Goal: Information Seeking & Learning: Learn about a topic

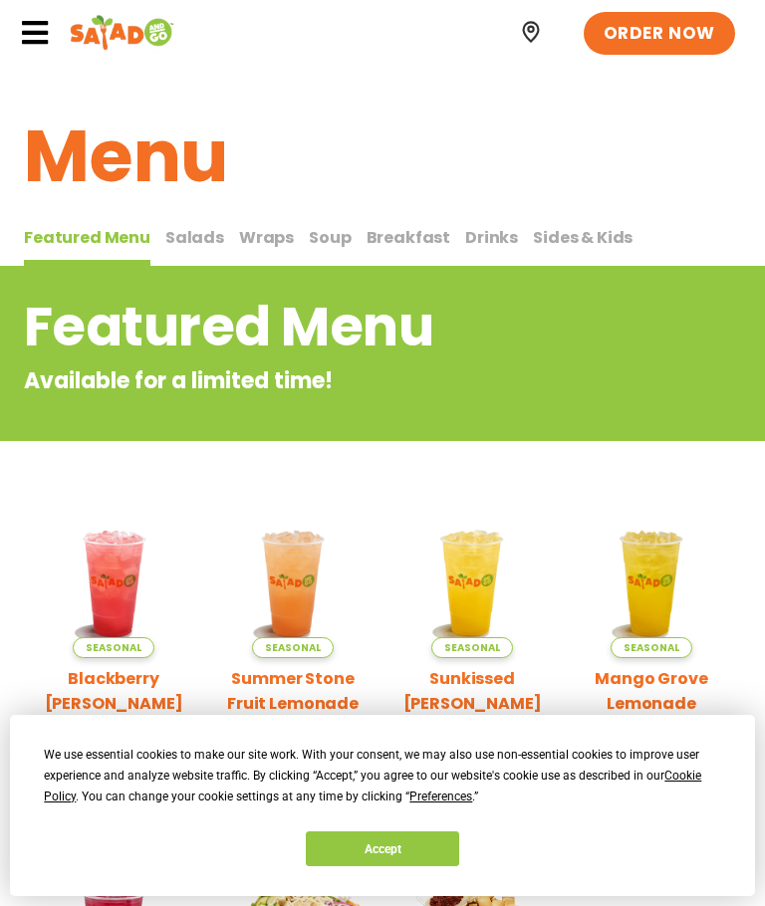
click at [32, 34] on icon at bounding box center [35, 33] width 30 height 30
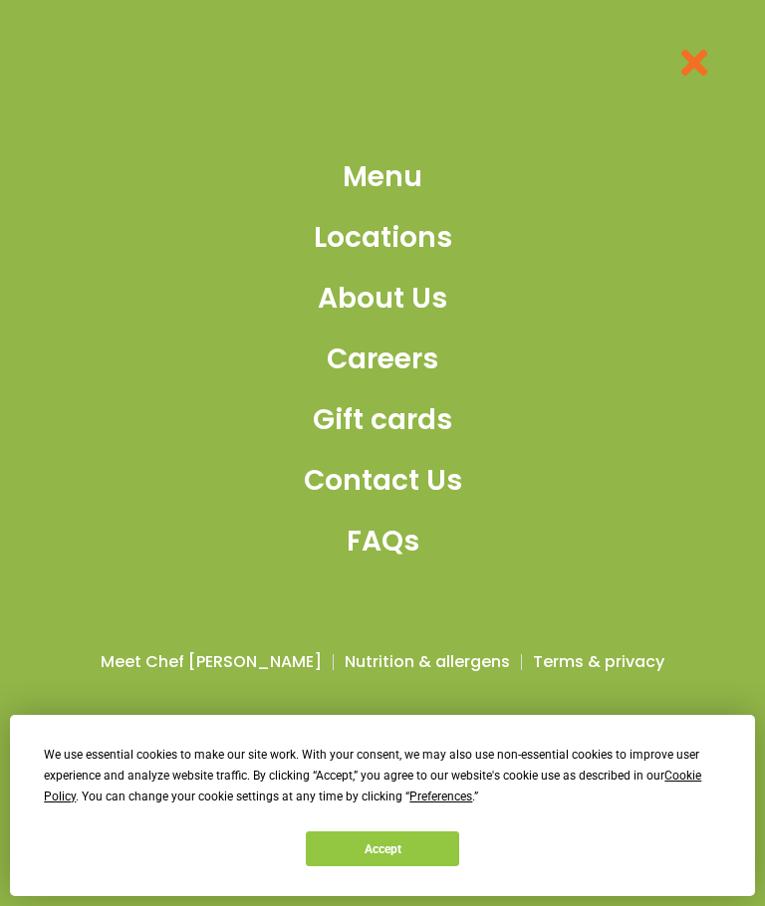
click at [410, 198] on span "Menu" at bounding box center [382, 177] width 80 height 42
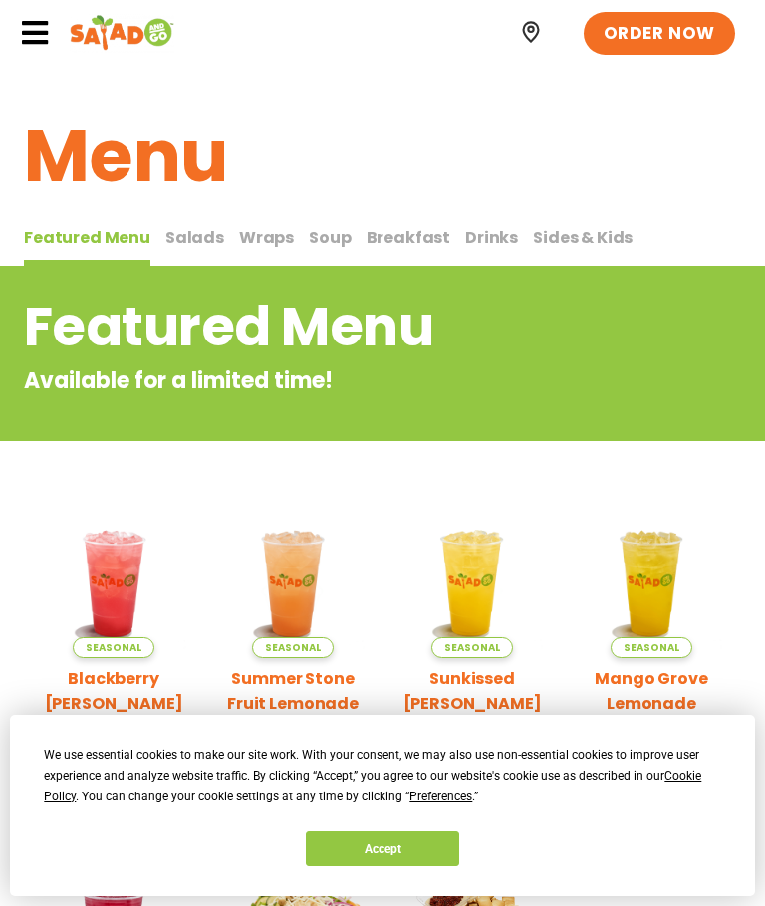
click at [400, 228] on span "Breakfast" at bounding box center [408, 237] width 85 height 23
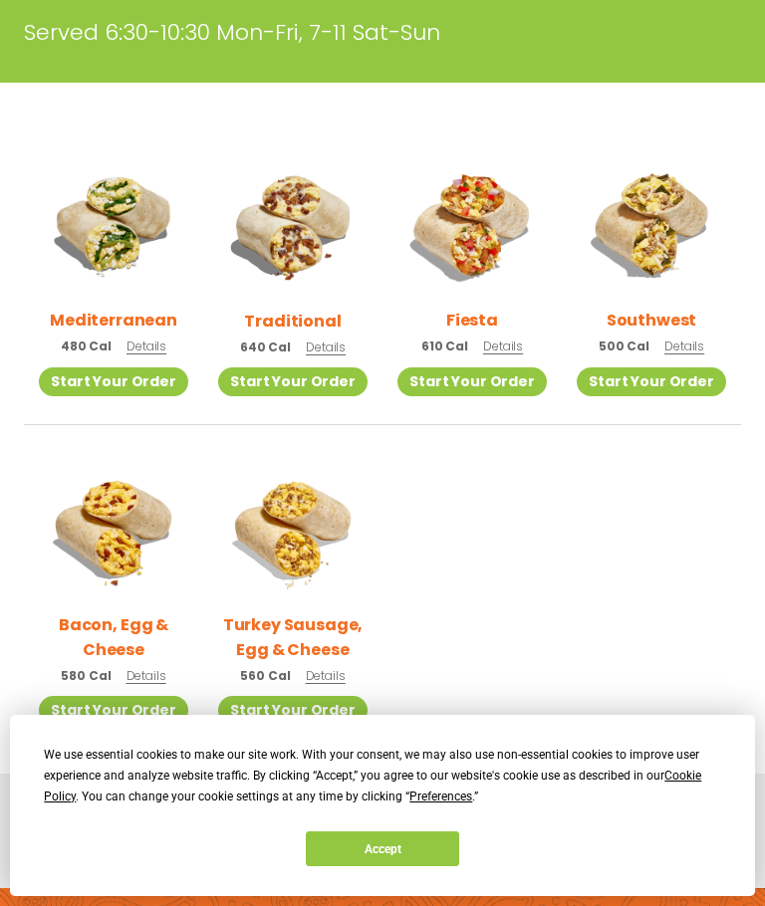
scroll to position [462, 0]
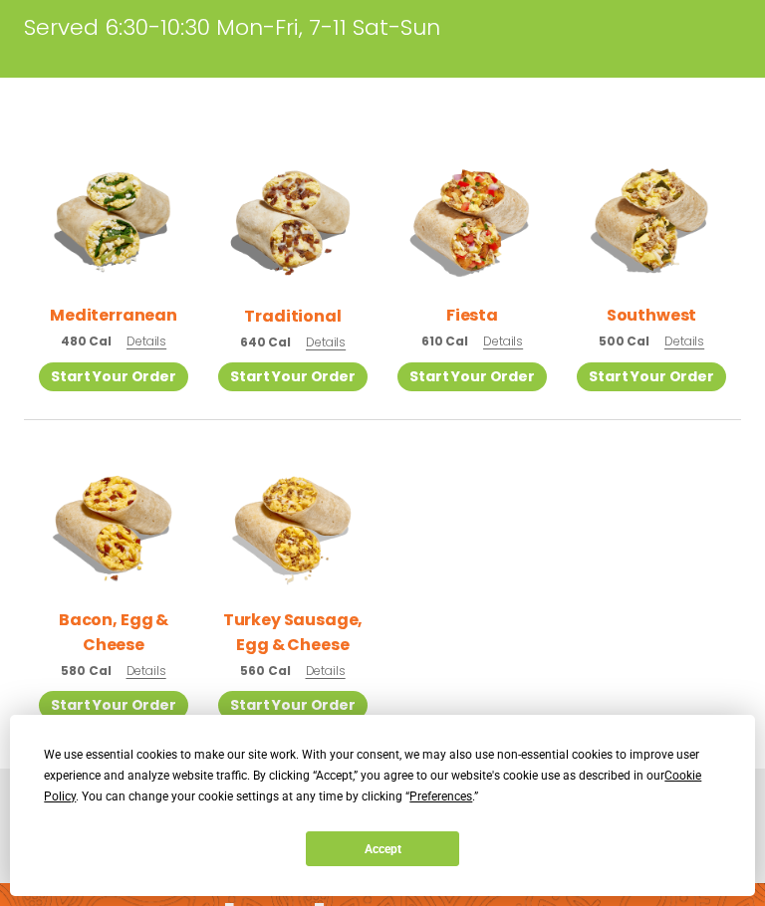
click at [285, 293] on img at bounding box center [292, 219] width 149 height 149
click at [125, 576] on img at bounding box center [113, 524] width 149 height 149
click at [301, 293] on img at bounding box center [292, 219] width 149 height 149
click at [672, 202] on img at bounding box center [650, 219] width 149 height 149
click at [465, 235] on img at bounding box center [471, 219] width 149 height 149
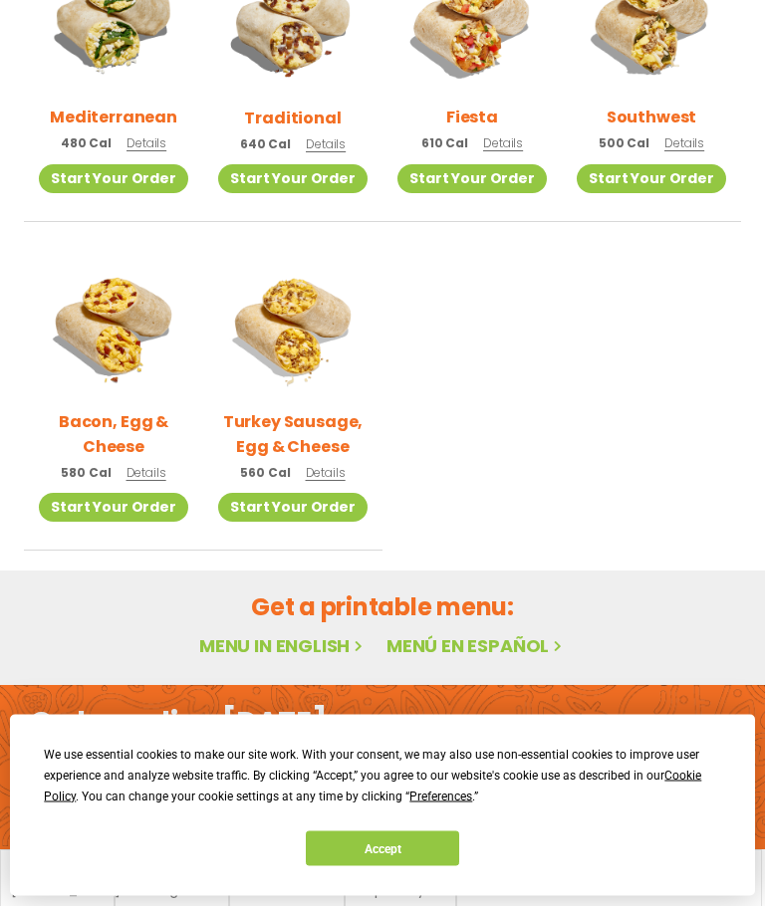
scroll to position [661, 0]
